Goal: Task Accomplishment & Management: Use online tool/utility

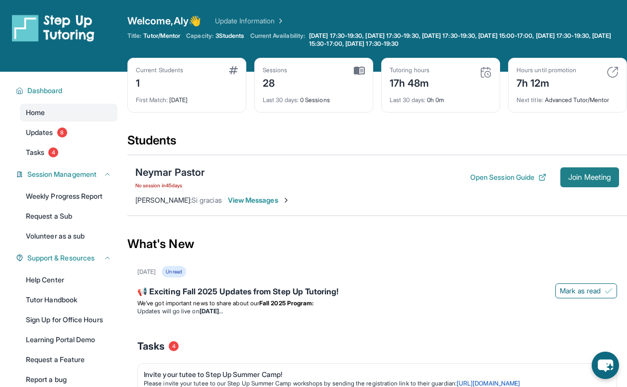
click at [571, 180] on span "Join Meeting" at bounding box center [590, 177] width 43 height 6
click at [271, 201] on span "View Messages" at bounding box center [259, 200] width 62 height 10
click at [576, 178] on span "Join Meeting" at bounding box center [590, 177] width 43 height 6
click at [569, 179] on span "Join Meeting" at bounding box center [590, 177] width 43 height 6
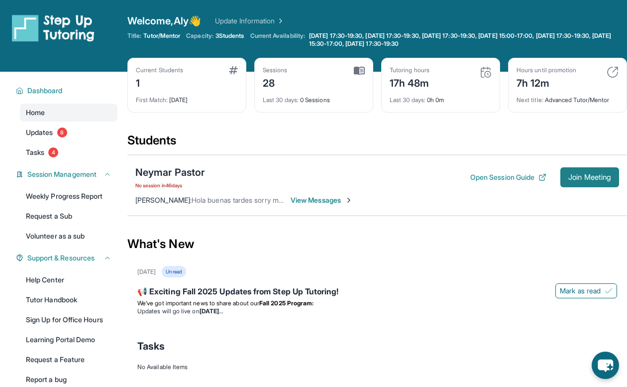
click at [580, 174] on span "Join Meeting" at bounding box center [590, 177] width 43 height 6
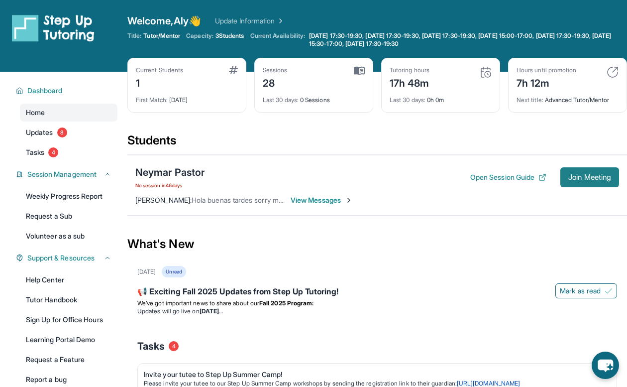
click at [592, 174] on span "Join Meeting" at bounding box center [590, 177] width 43 height 6
click at [578, 174] on span "Join Meeting" at bounding box center [590, 177] width 43 height 6
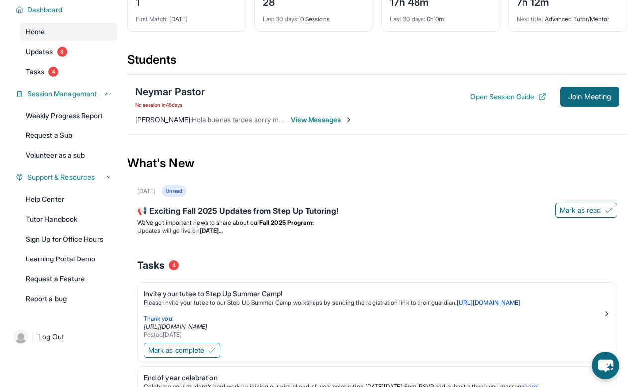
scroll to position [95, 0]
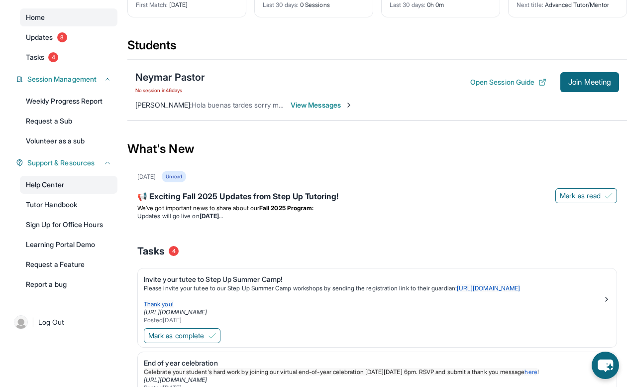
click at [61, 187] on link "Help Center" at bounding box center [69, 185] width 98 height 18
